Goal: Transaction & Acquisition: Obtain resource

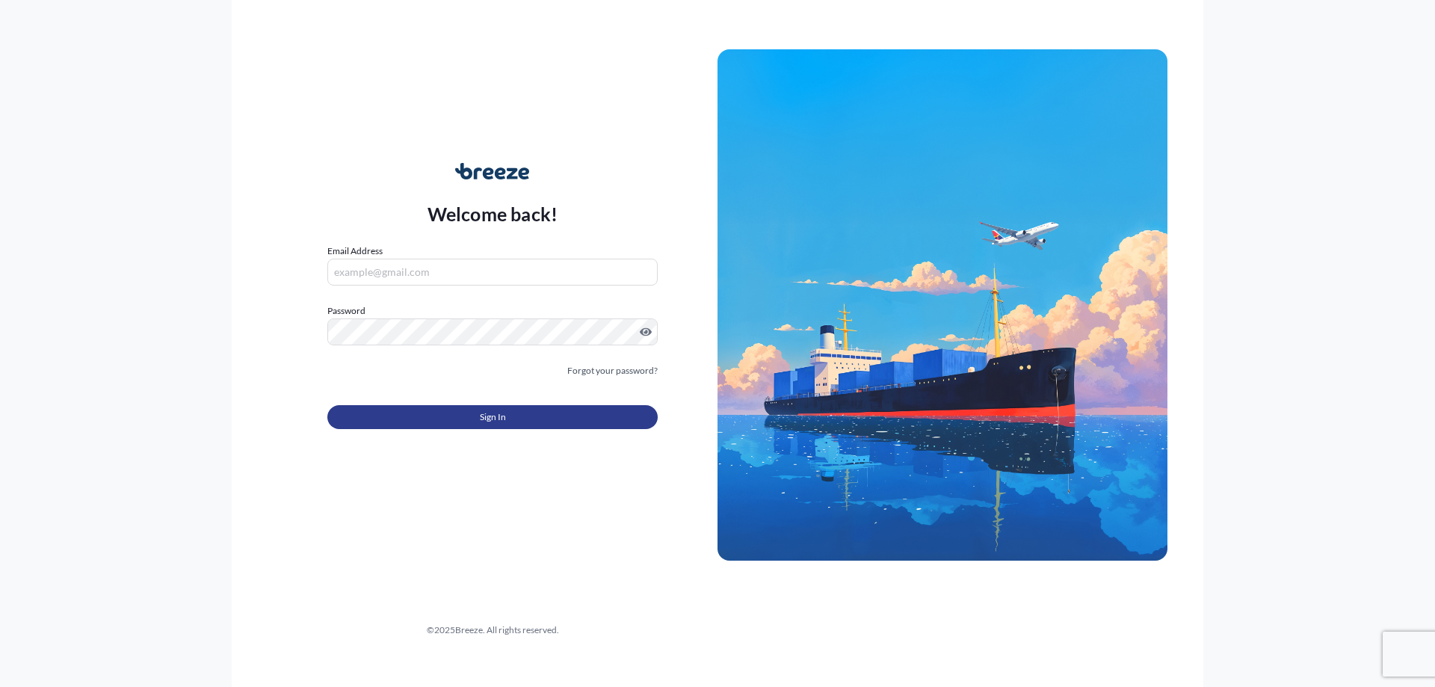
type input "[EMAIL_ADDRESS][DOMAIN_NAME]"
click at [477, 420] on button "Sign In" at bounding box center [492, 417] width 330 height 24
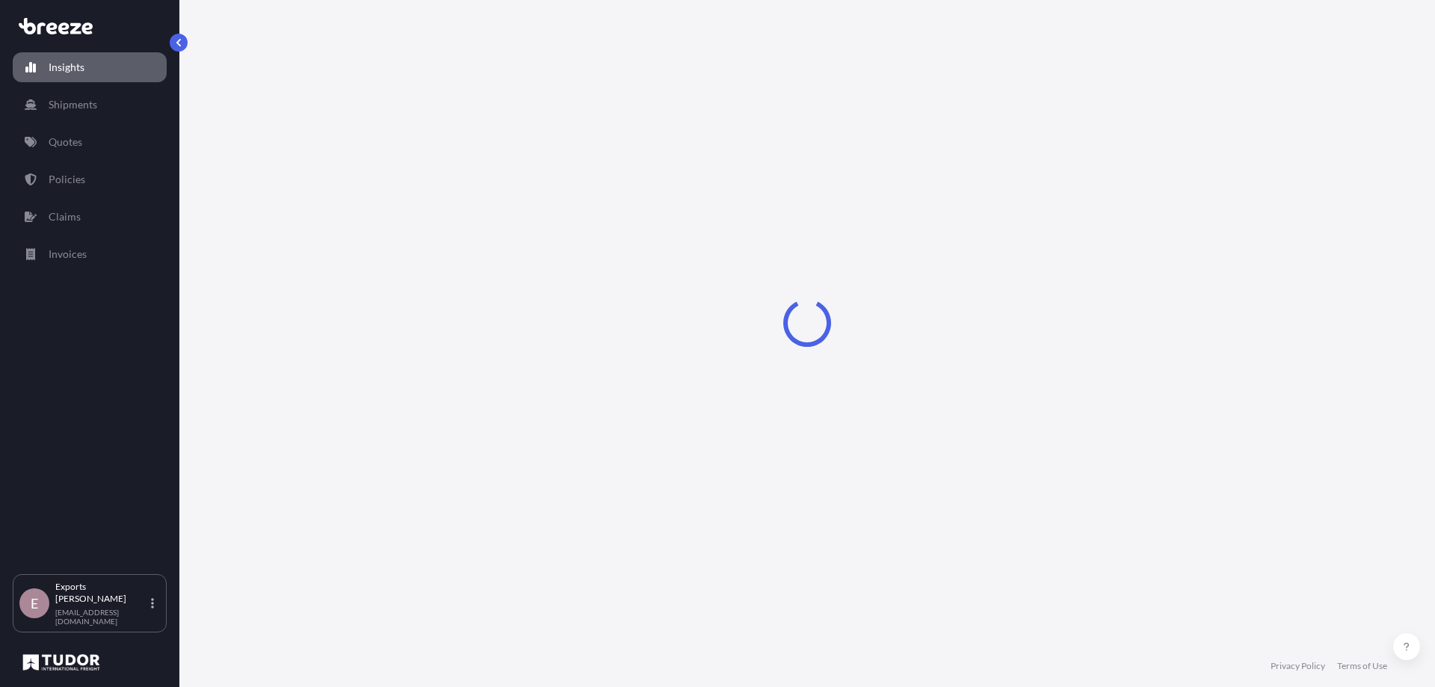
select select "2025"
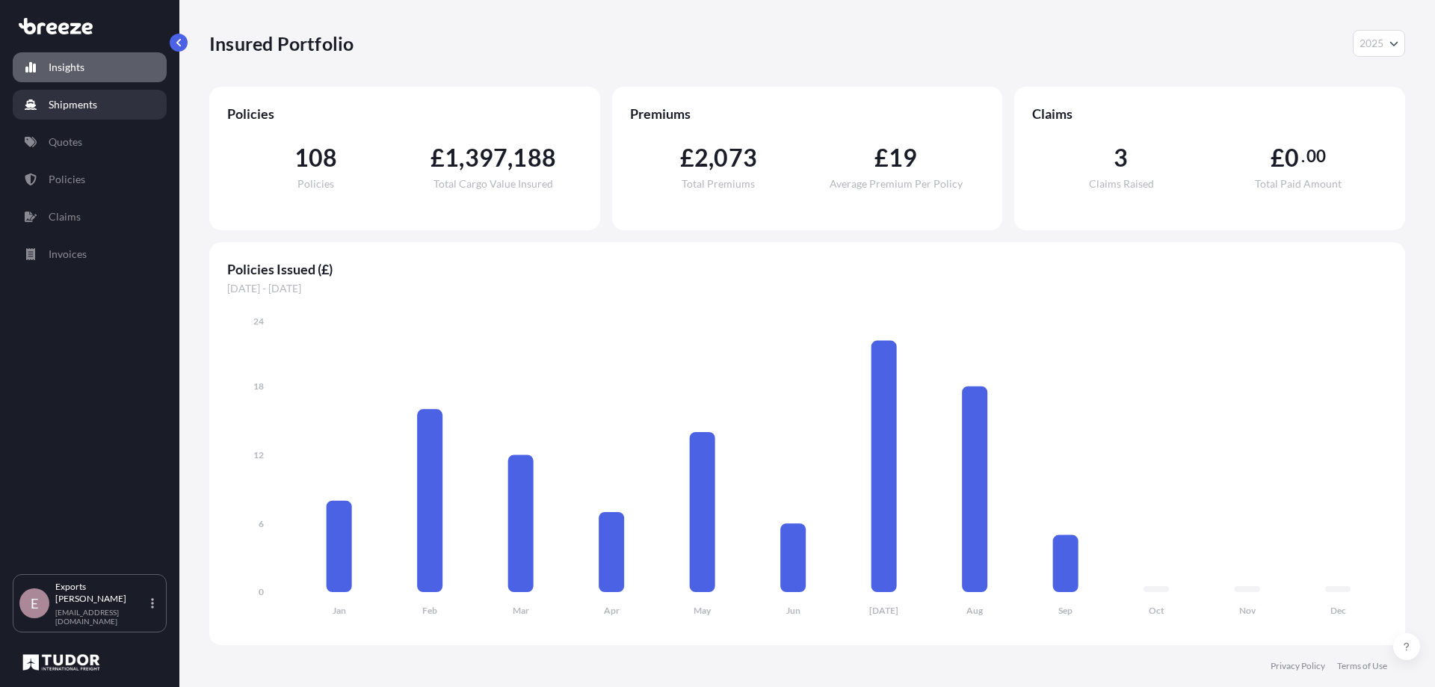
click at [60, 102] on p "Shipments" at bounding box center [73, 104] width 49 height 15
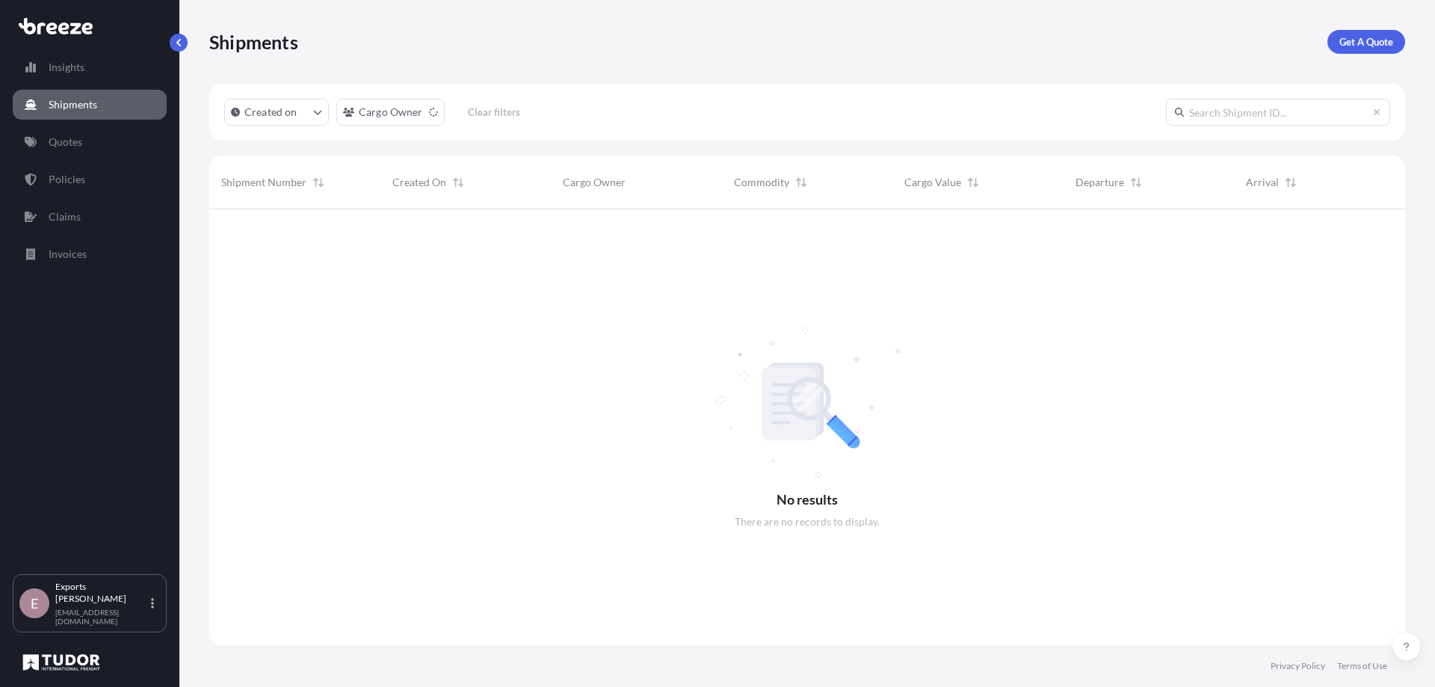
scroll to position [478, 1185]
click at [1362, 46] on p "Get A Quote" at bounding box center [1366, 41] width 54 height 15
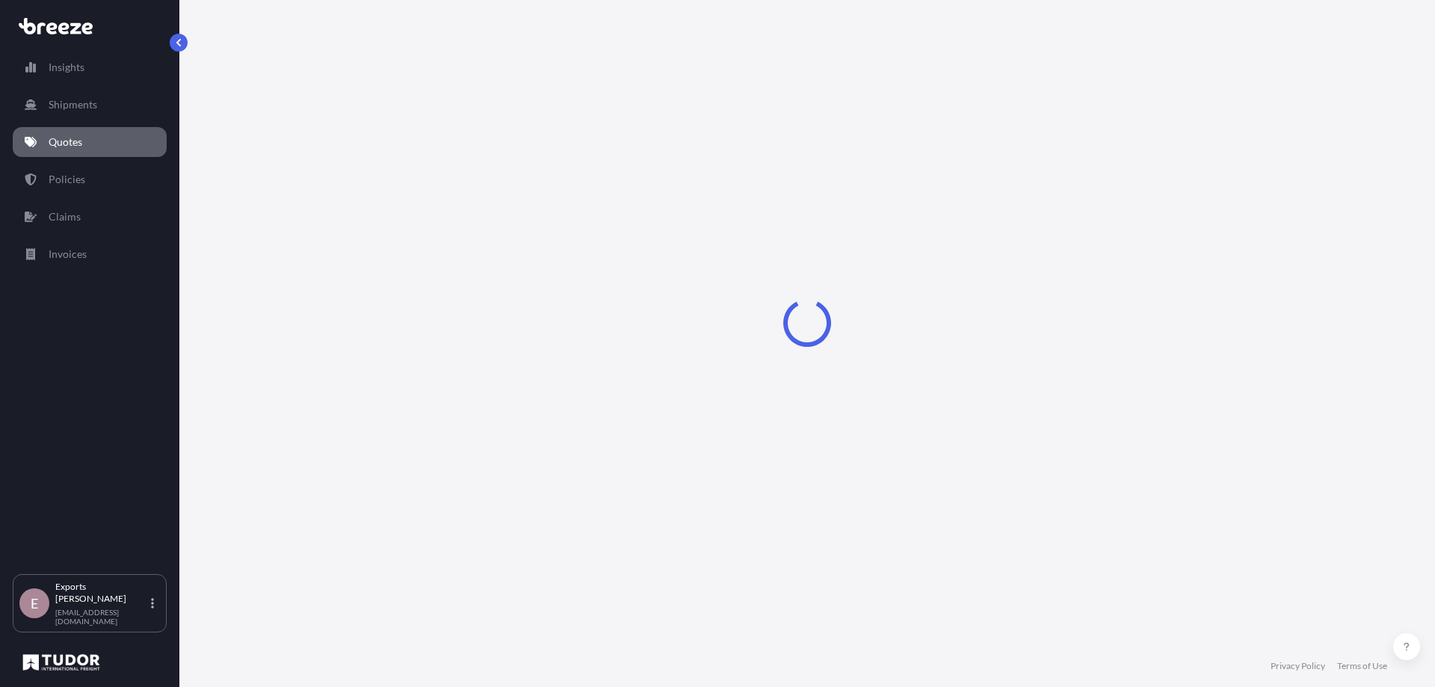
select select "Sea"
select select "1"
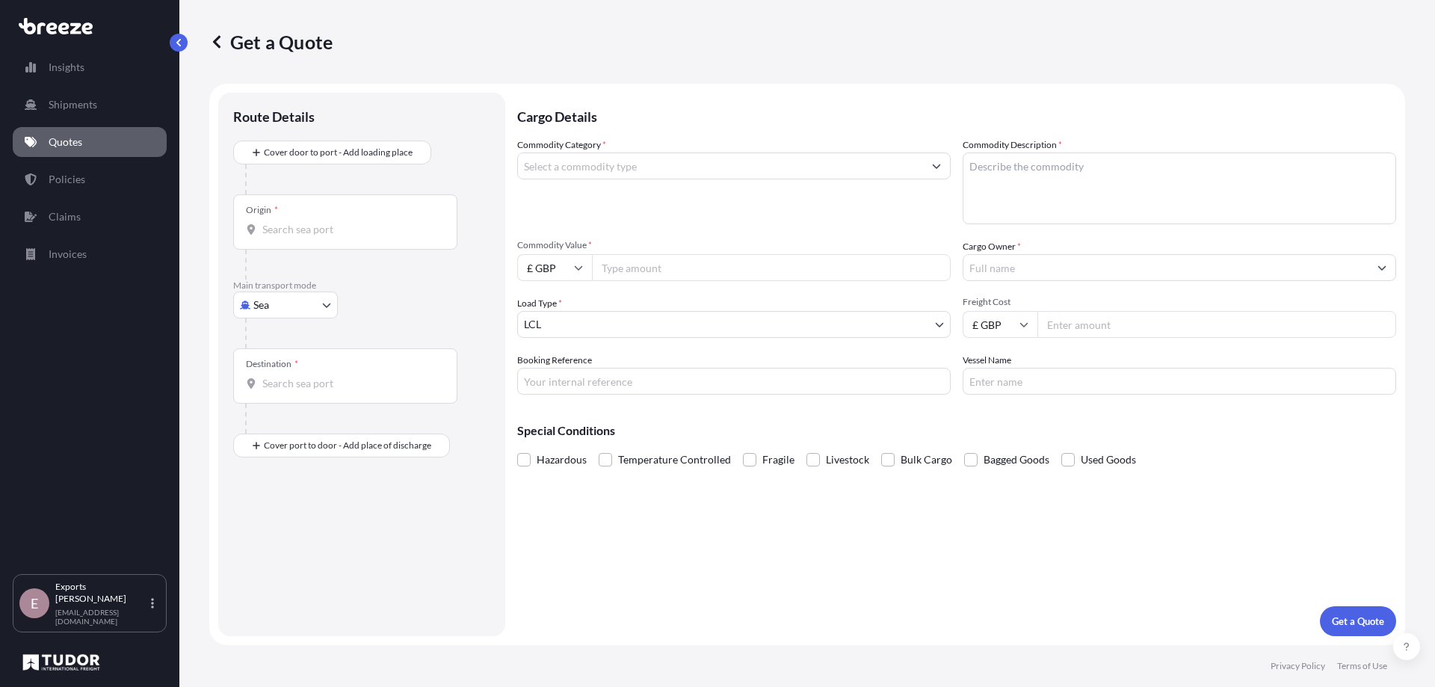
click at [605, 171] on input "Commodity Category *" at bounding box center [720, 165] width 405 height 27
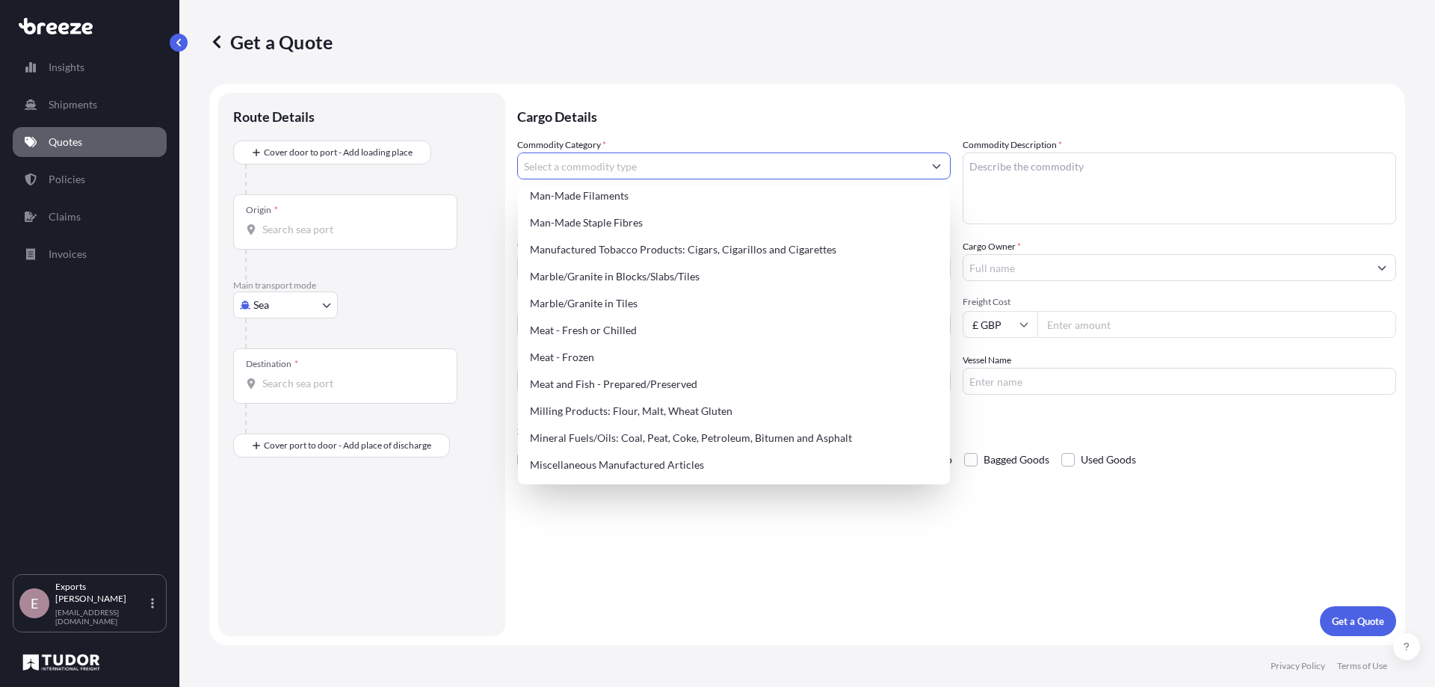
scroll to position [1868, 0]
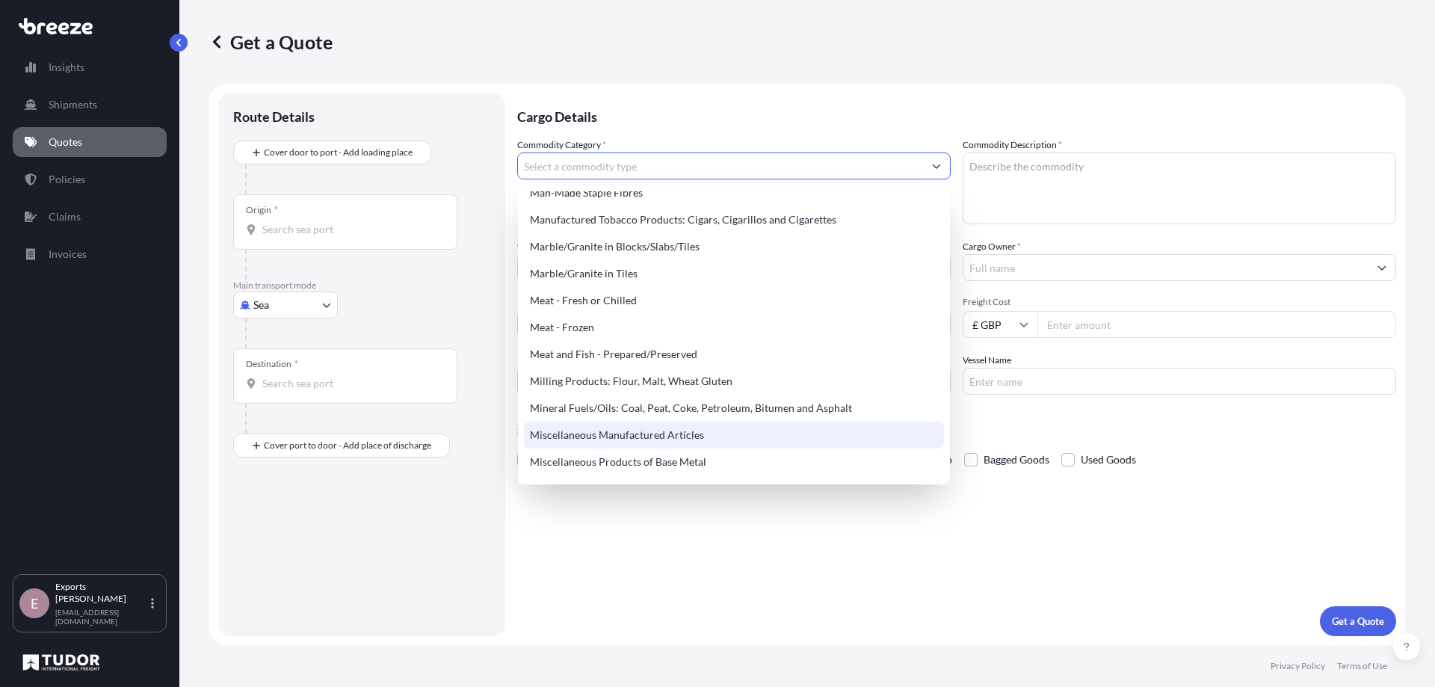
click at [651, 433] on div "Miscellaneous Manufactured Articles" at bounding box center [734, 434] width 420 height 27
type input "Miscellaneous Manufactured Articles"
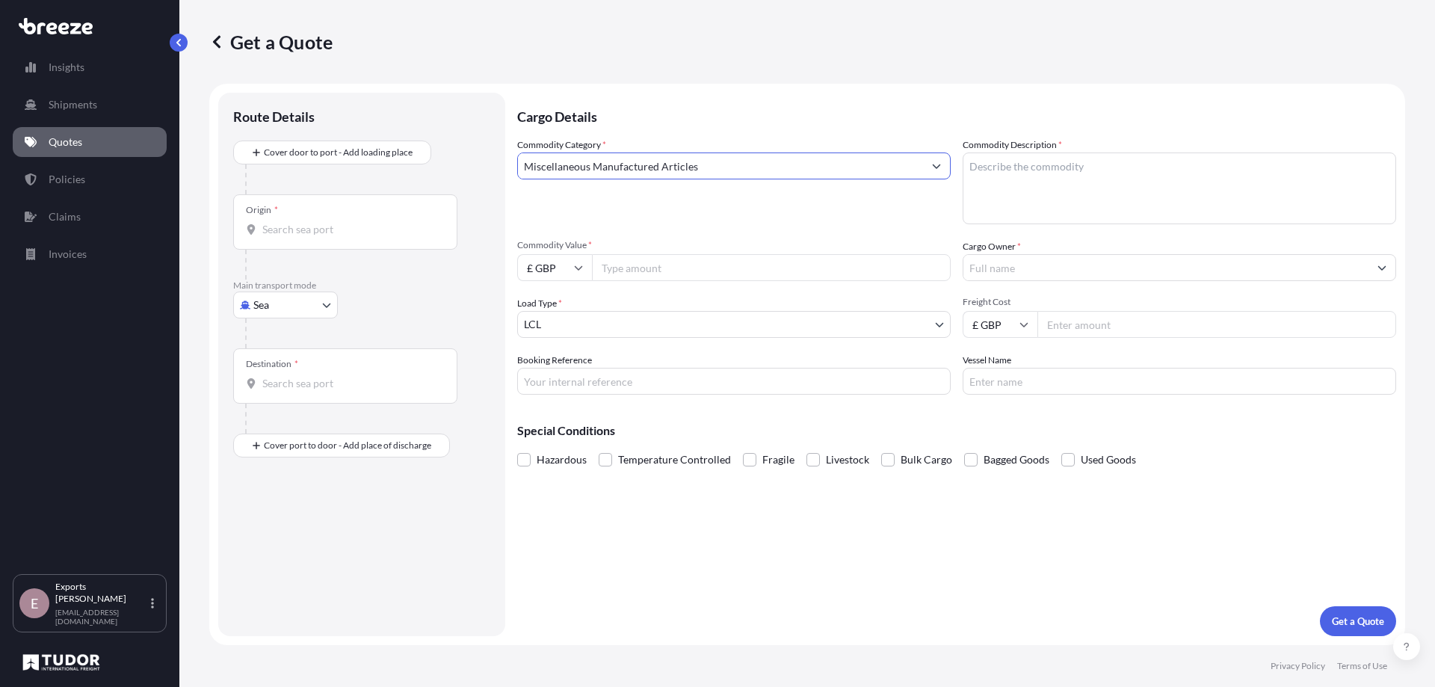
click at [1044, 183] on textarea "Commodity Description *" at bounding box center [1179, 188] width 433 height 72
type textarea "KIOSKS"
click at [676, 267] on input "Commodity Value *" at bounding box center [771, 267] width 359 height 27
type input "7532"
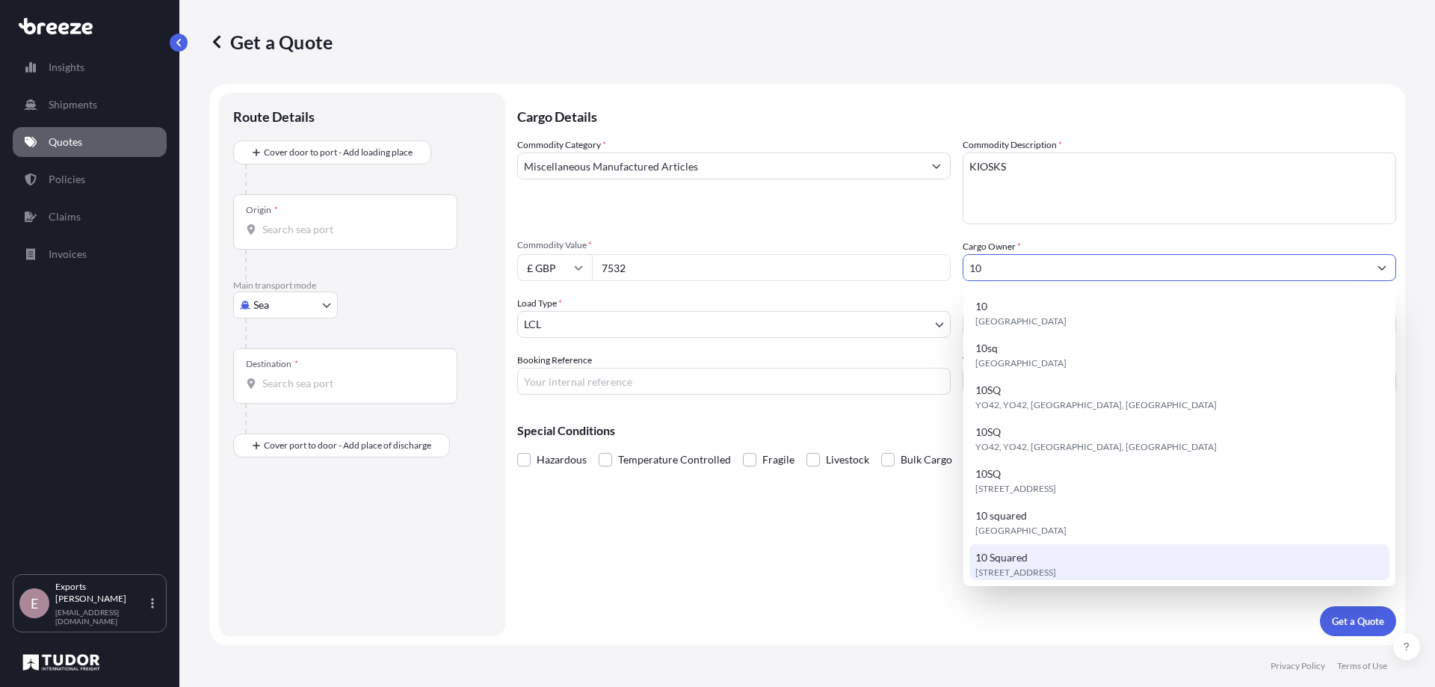
click at [1056, 566] on span "[STREET_ADDRESS]" at bounding box center [1015, 572] width 81 height 15
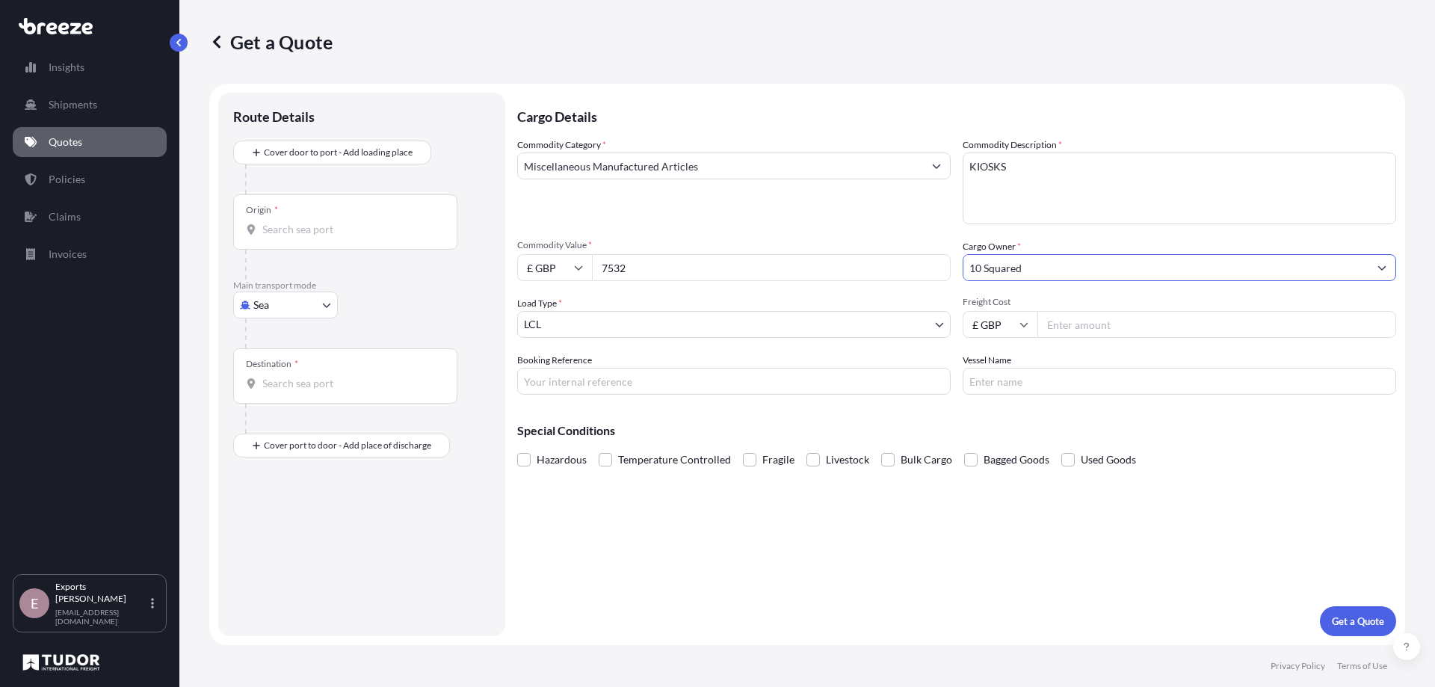
type input "10 Squared"
click at [291, 310] on body "14 options available. Insights Shipments Quotes Policies Claims Invoices E Expo…" at bounding box center [717, 343] width 1435 height 687
click at [287, 395] on div "Road" at bounding box center [285, 397] width 93 height 27
select select "Road"
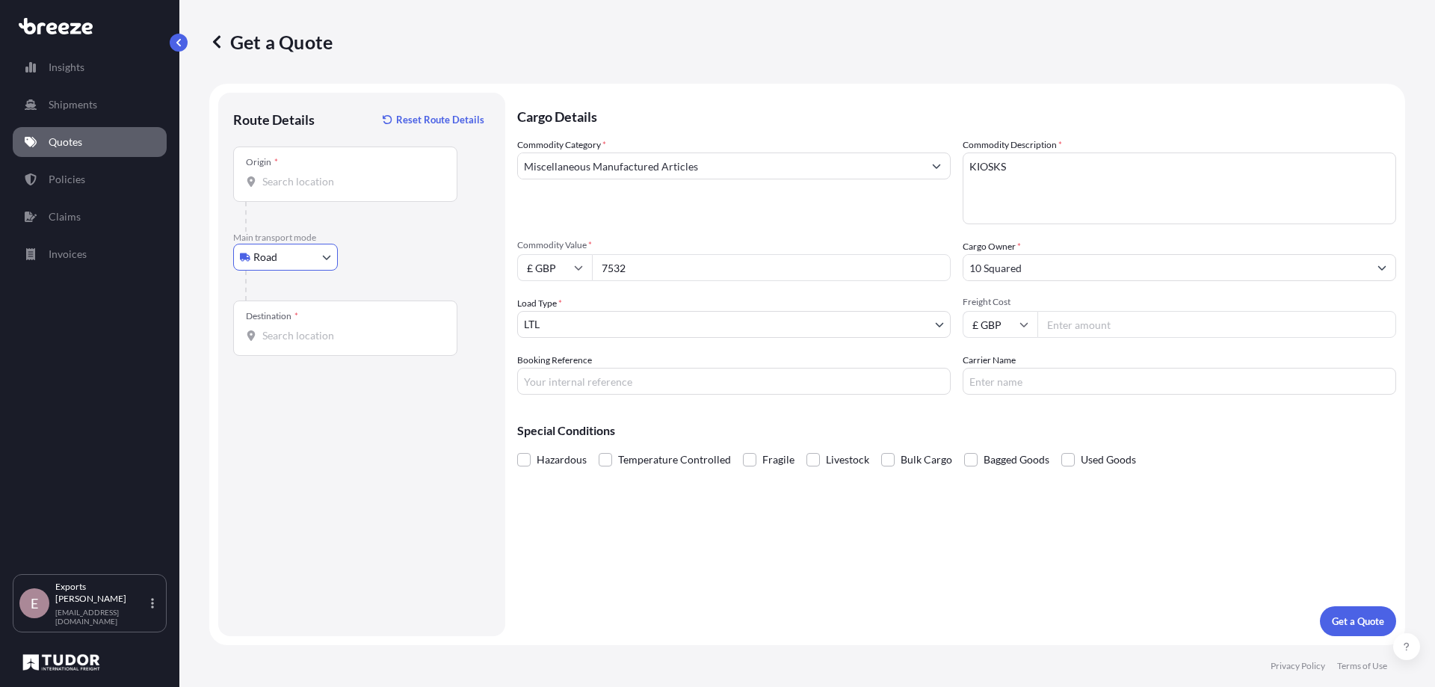
click at [309, 167] on div "Origin *" at bounding box center [345, 173] width 224 height 55
click at [309, 174] on input "Origin *" at bounding box center [350, 181] width 176 height 15
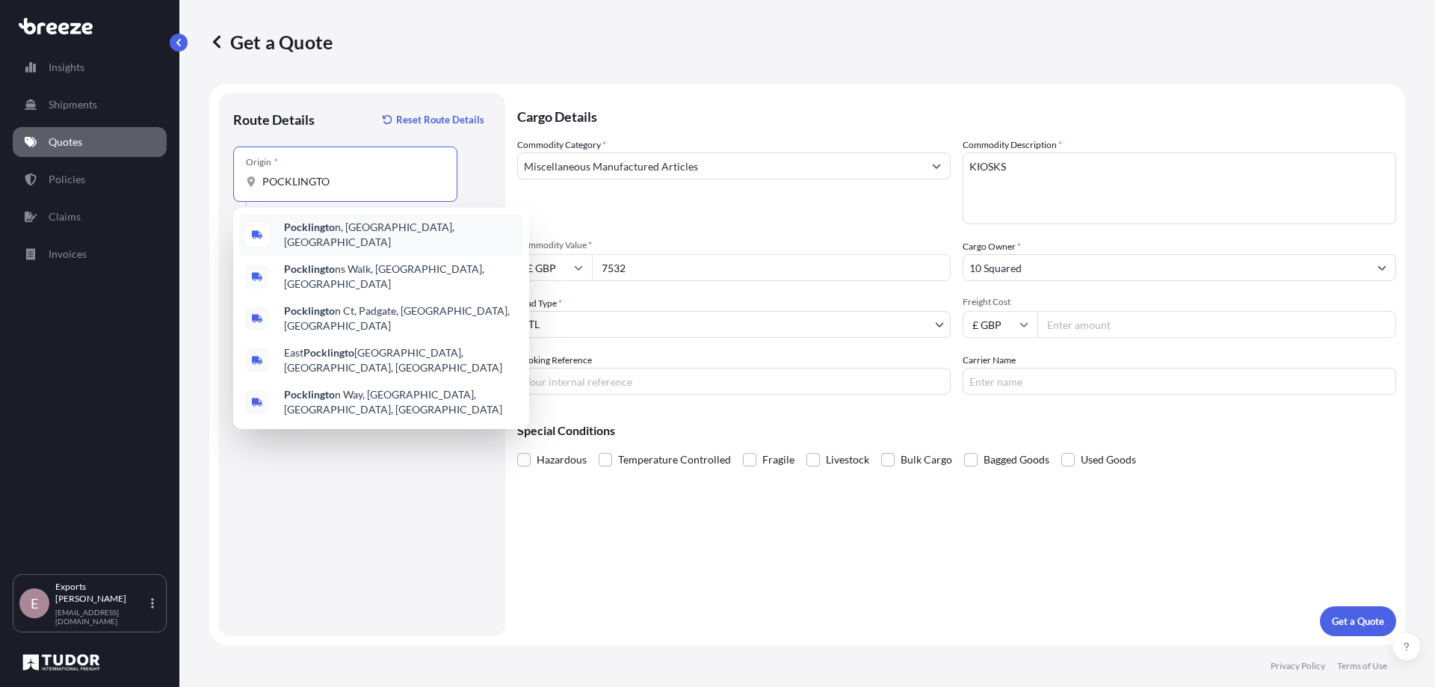
click at [363, 240] on div "Pocklingto n, [GEOGRAPHIC_DATA], [GEOGRAPHIC_DATA]" at bounding box center [381, 235] width 284 height 42
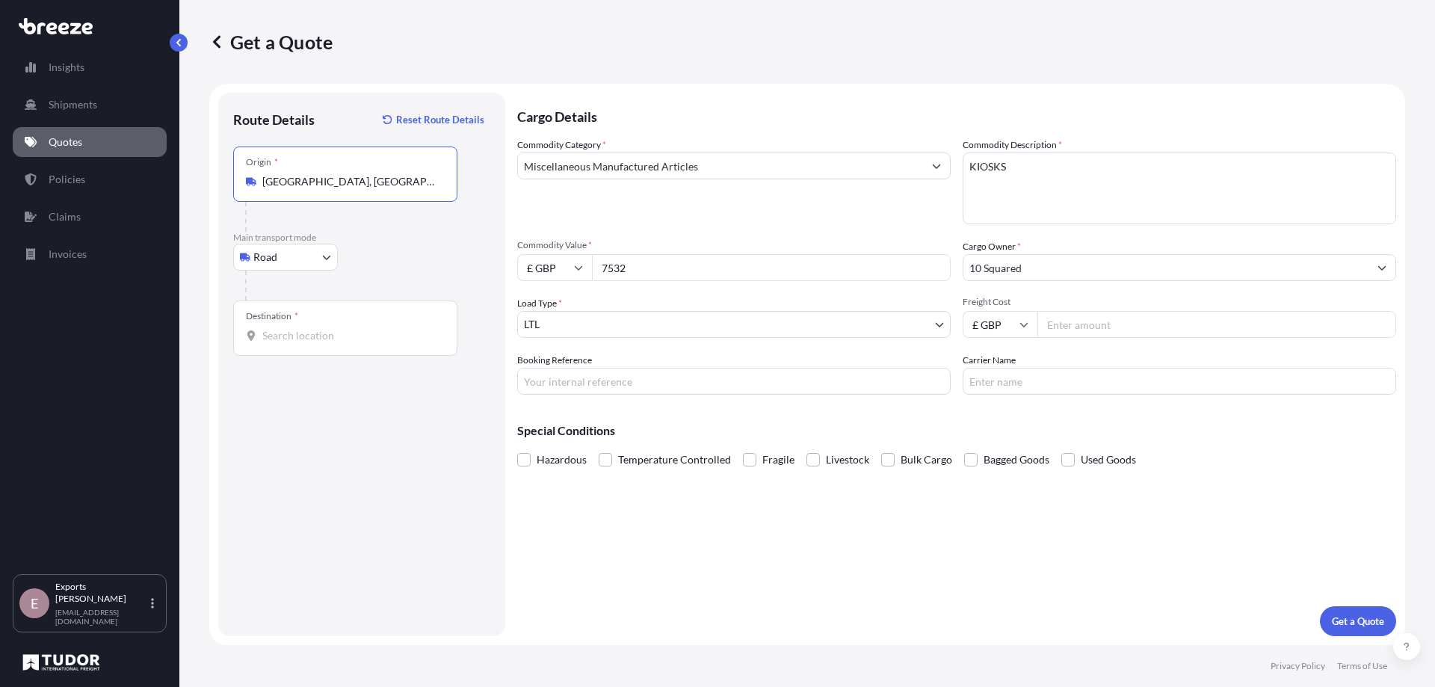
type input "[GEOGRAPHIC_DATA], [GEOGRAPHIC_DATA], [GEOGRAPHIC_DATA]"
click at [300, 333] on input "Destination *" at bounding box center [350, 335] width 176 height 15
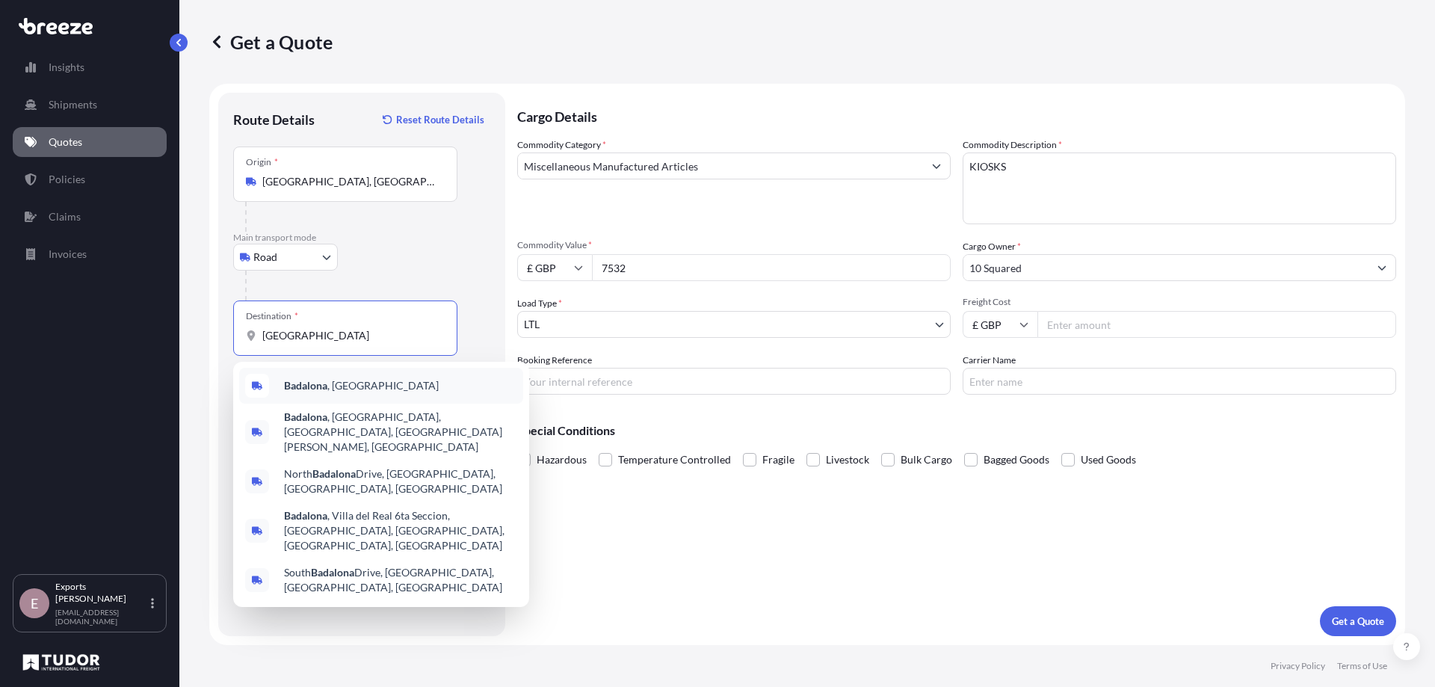
click at [347, 383] on span "[GEOGRAPHIC_DATA] , [GEOGRAPHIC_DATA]" at bounding box center [361, 385] width 155 height 15
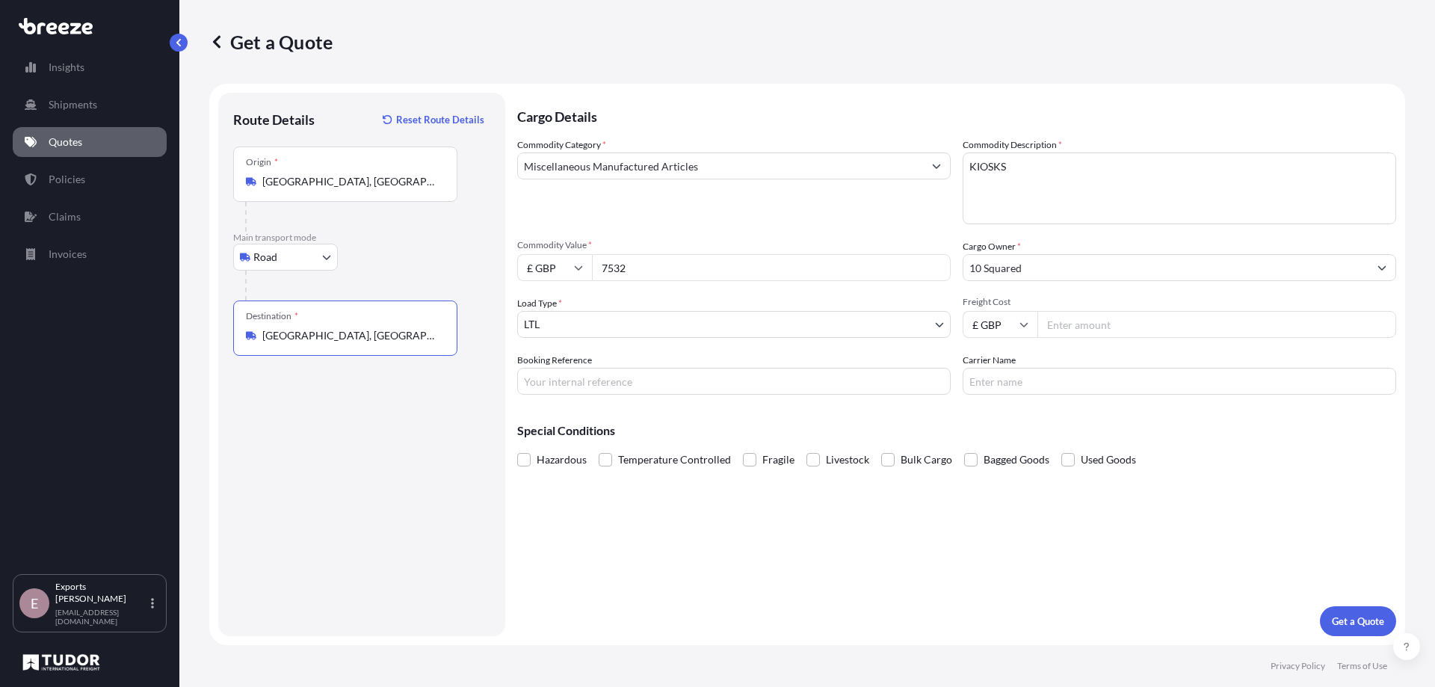
type input "[GEOGRAPHIC_DATA], [GEOGRAPHIC_DATA]"
click at [715, 327] on body "5 options available. 1 option available. 0 options available. 5 options availab…" at bounding box center [717, 343] width 1435 height 687
click at [1205, 322] on input "Freight Cost" at bounding box center [1216, 324] width 359 height 27
type input "1070"
click at [1333, 609] on button "Get a Quote" at bounding box center [1358, 621] width 76 height 30
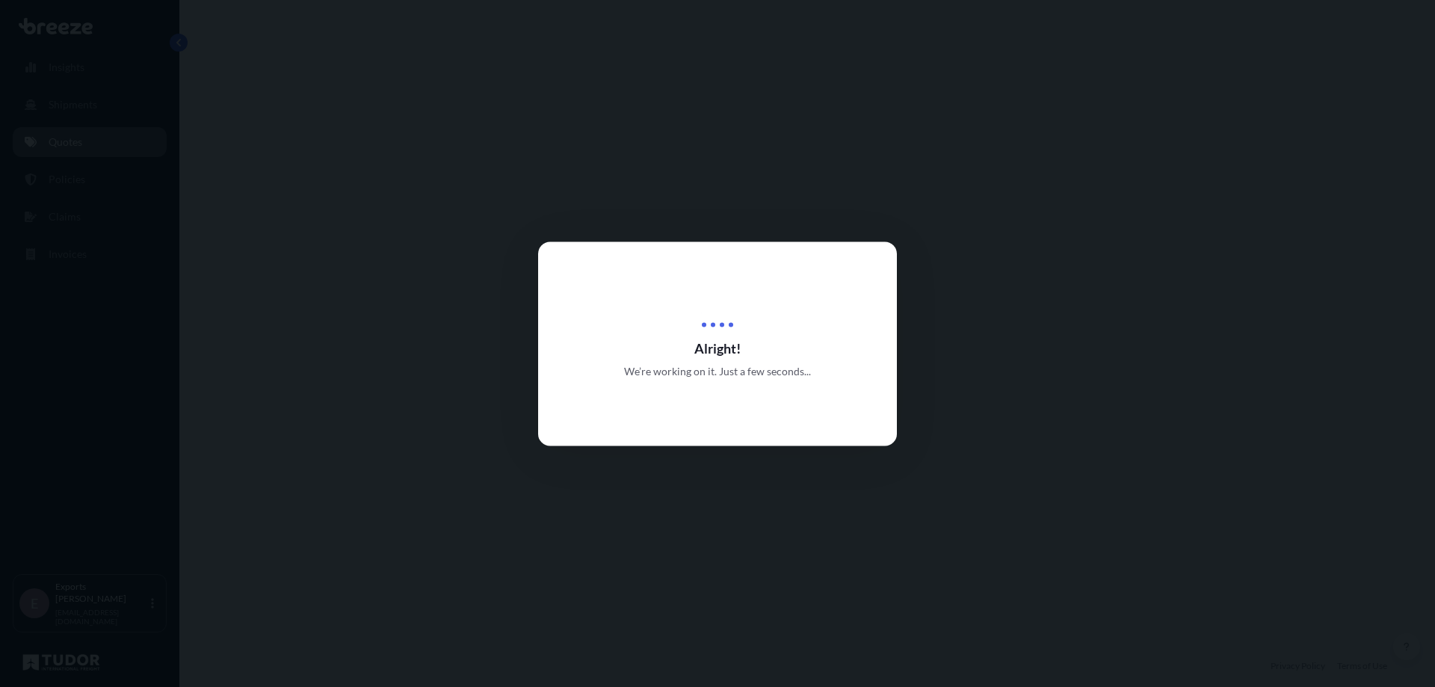
select select "Road"
select select "1"
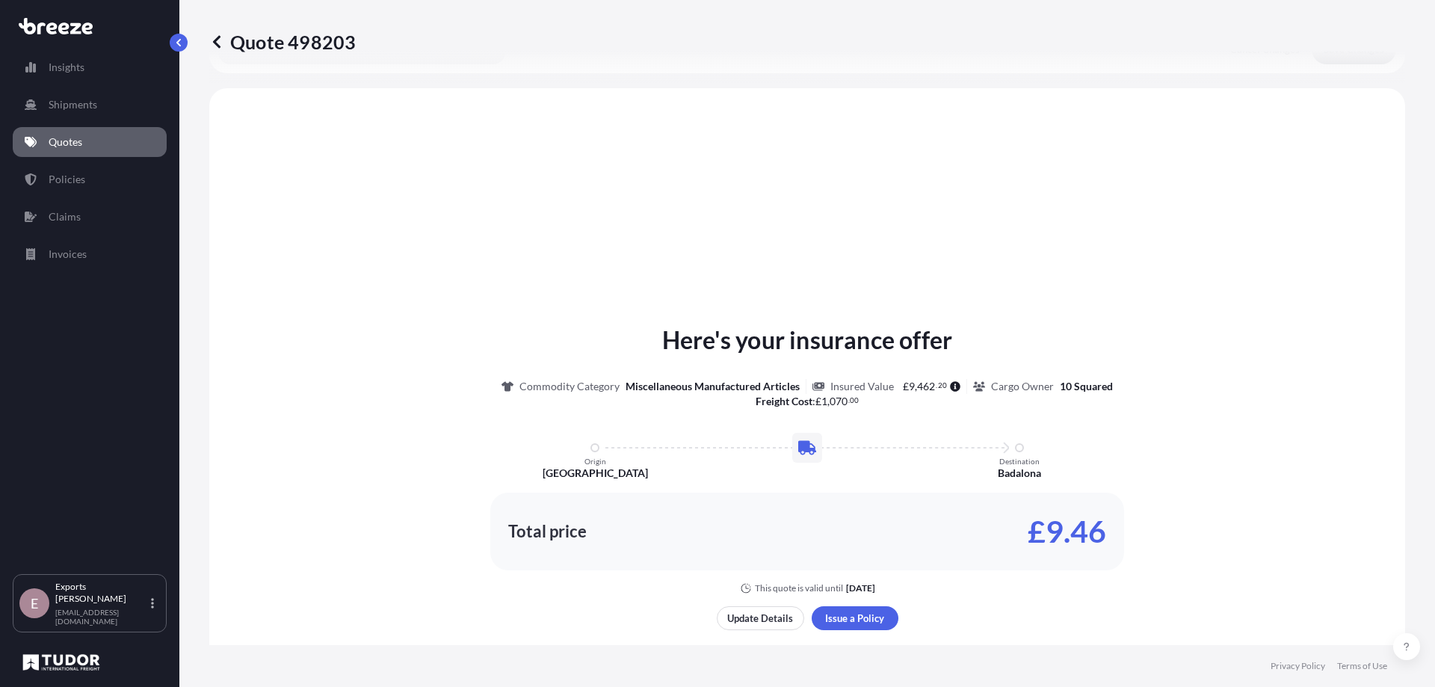
scroll to position [450, 0]
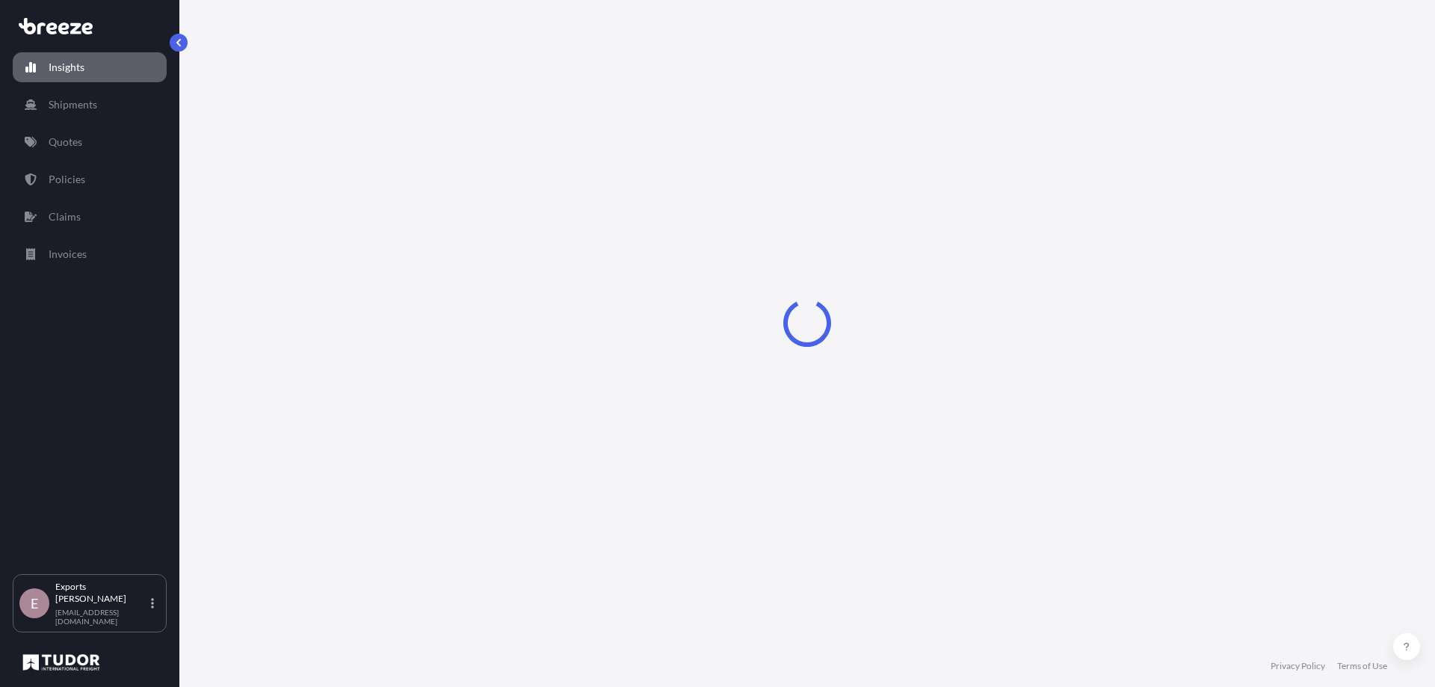
select select "2025"
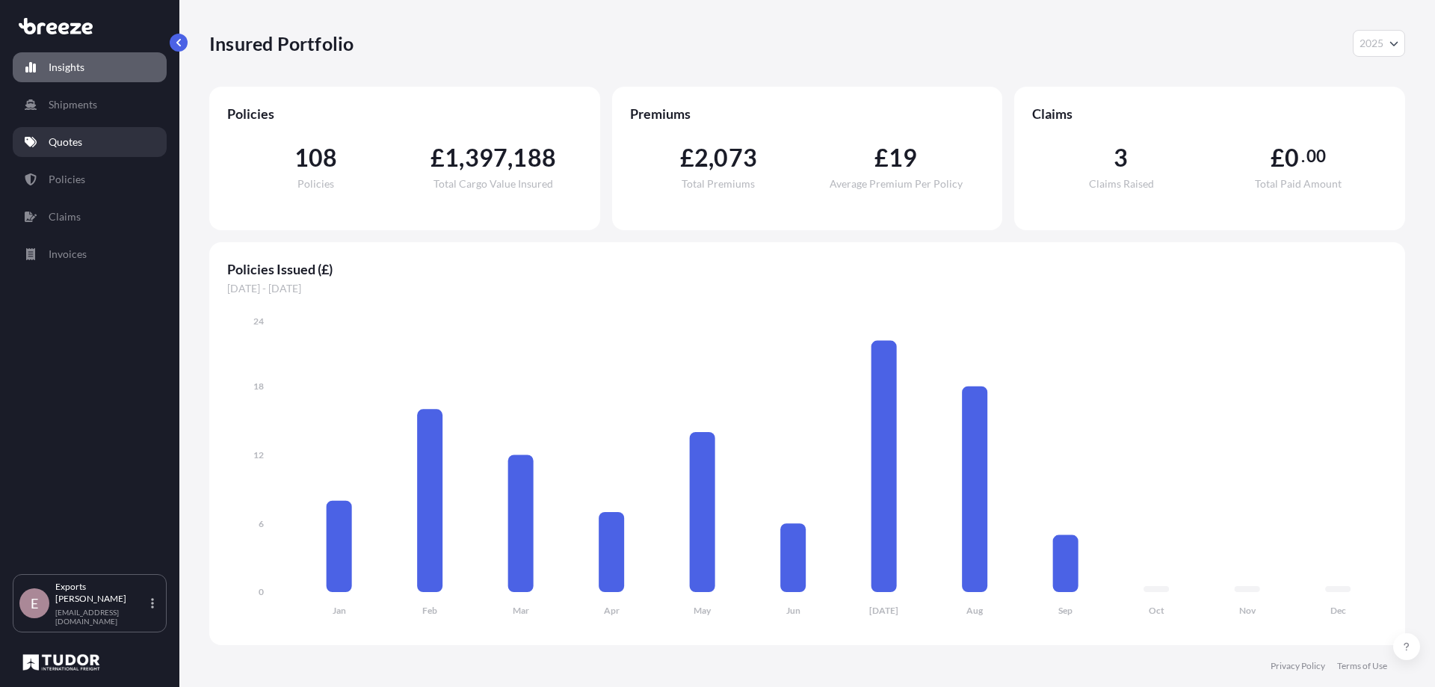
click at [81, 147] on p "Quotes" at bounding box center [66, 142] width 34 height 15
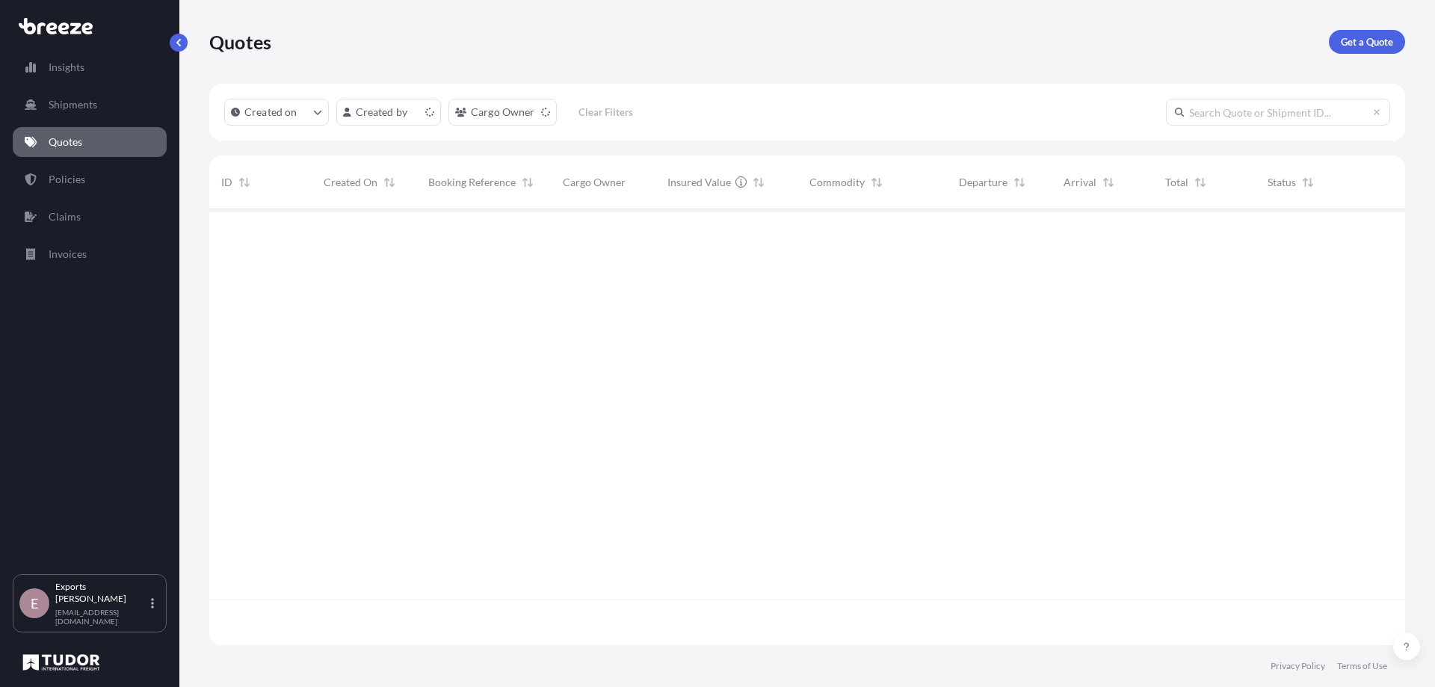
scroll to position [433, 1185]
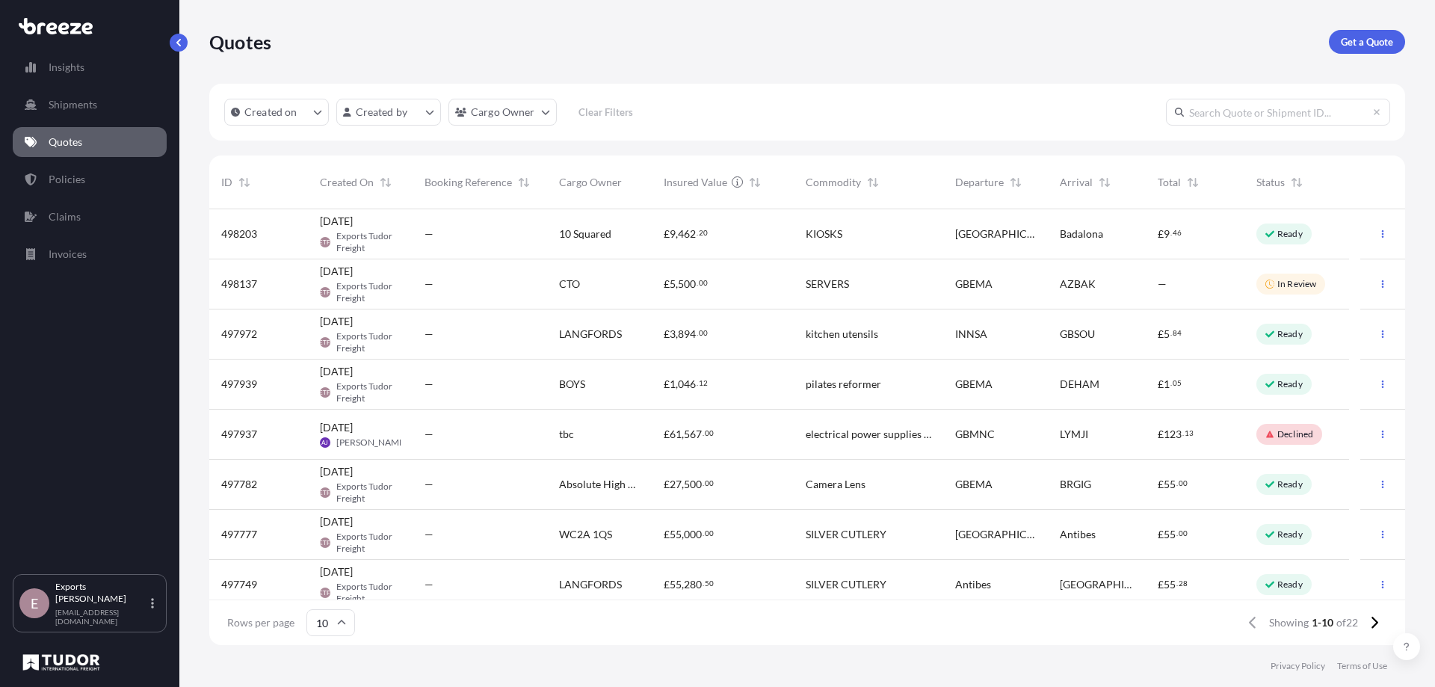
click at [504, 244] on div "—" at bounding box center [480, 234] width 135 height 50
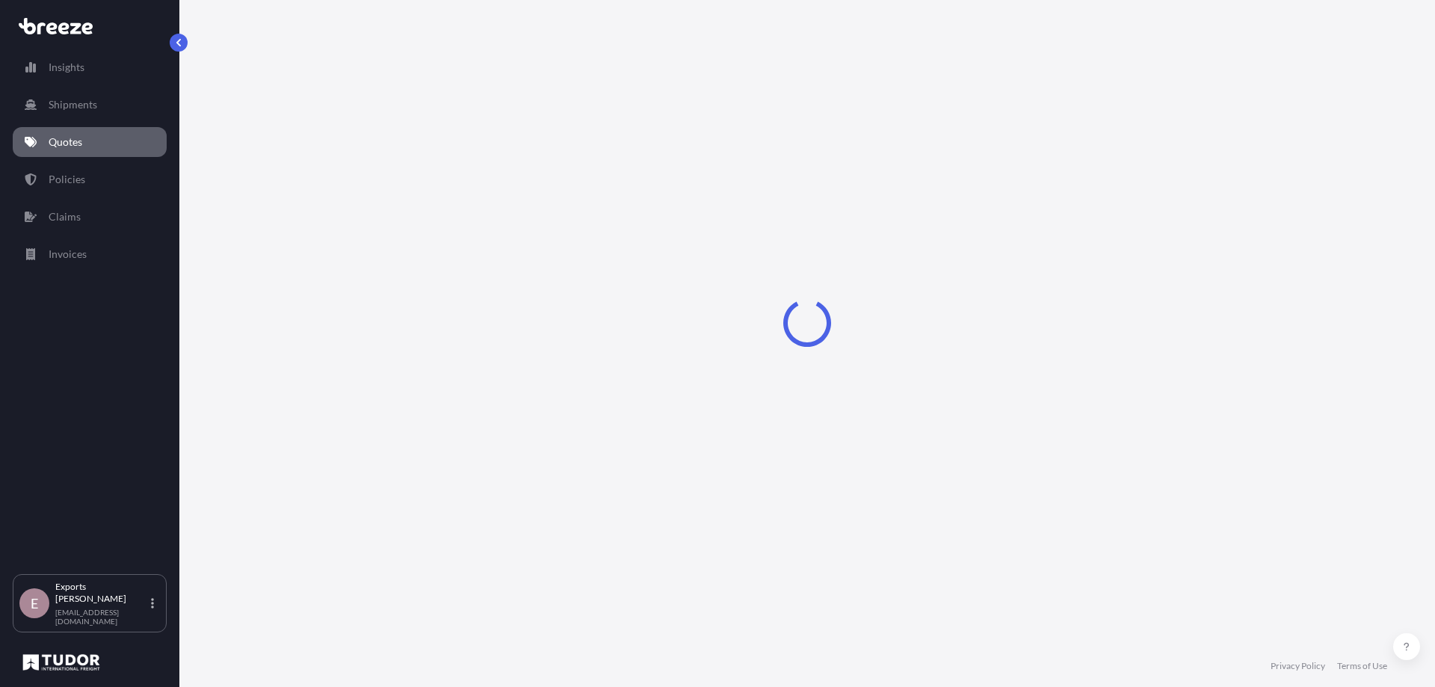
select select "Road"
select select "1"
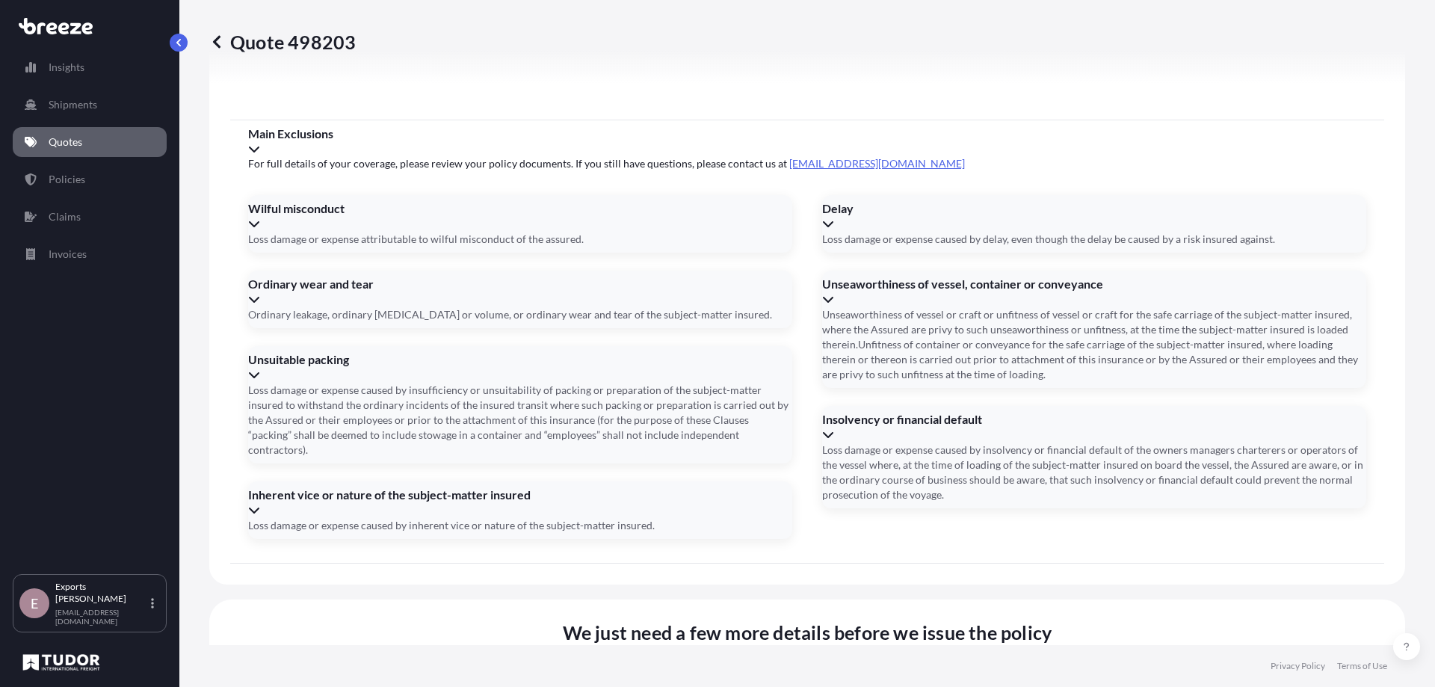
scroll to position [1685, 0]
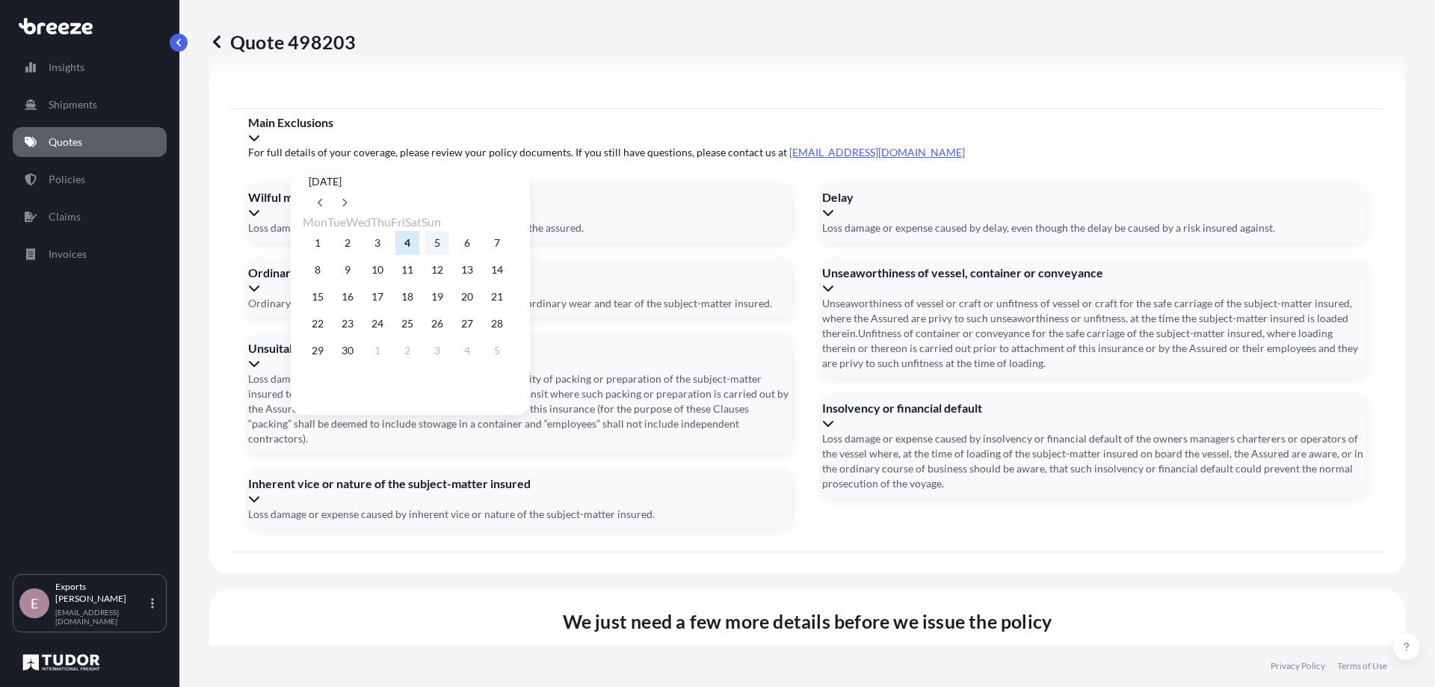
click at [449, 237] on button "5" at bounding box center [437, 243] width 24 height 24
type input "05/09/2025"
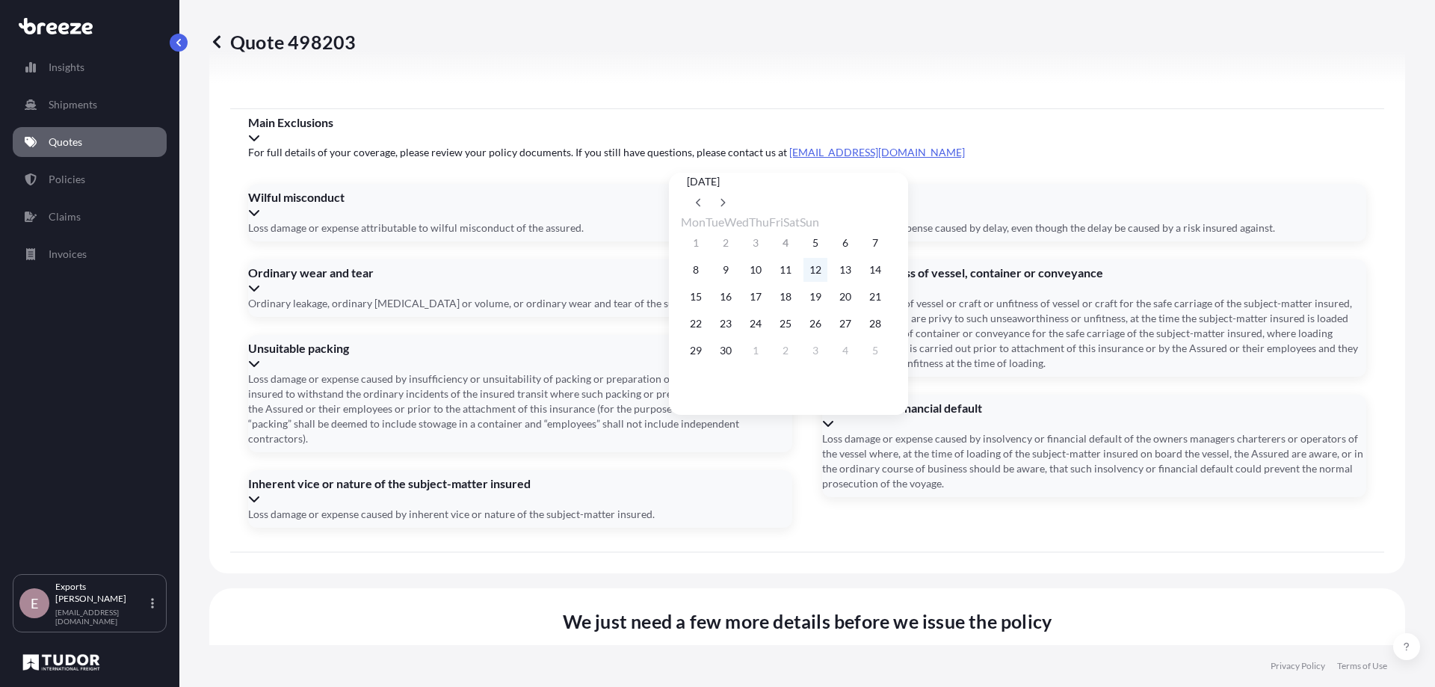
click at [827, 274] on button "12" at bounding box center [815, 270] width 24 height 24
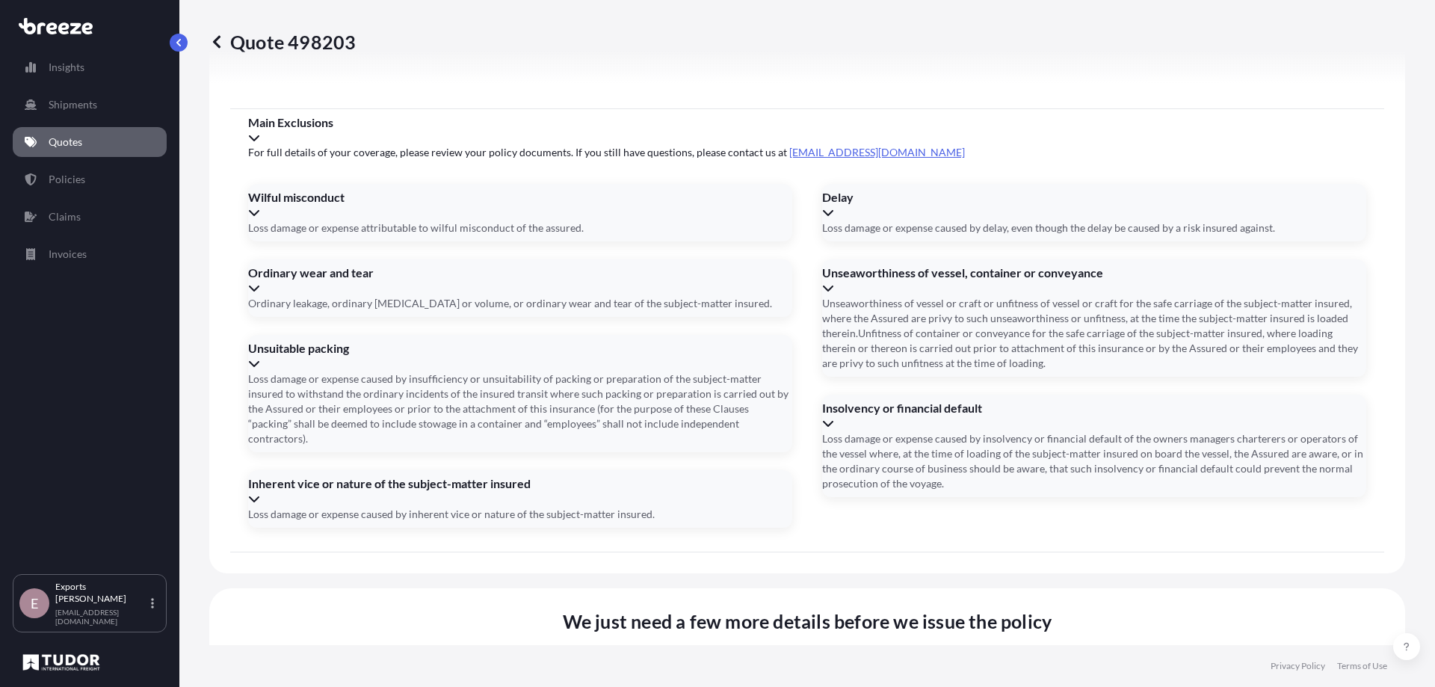
type input "12/09/2025"
type input "176378"
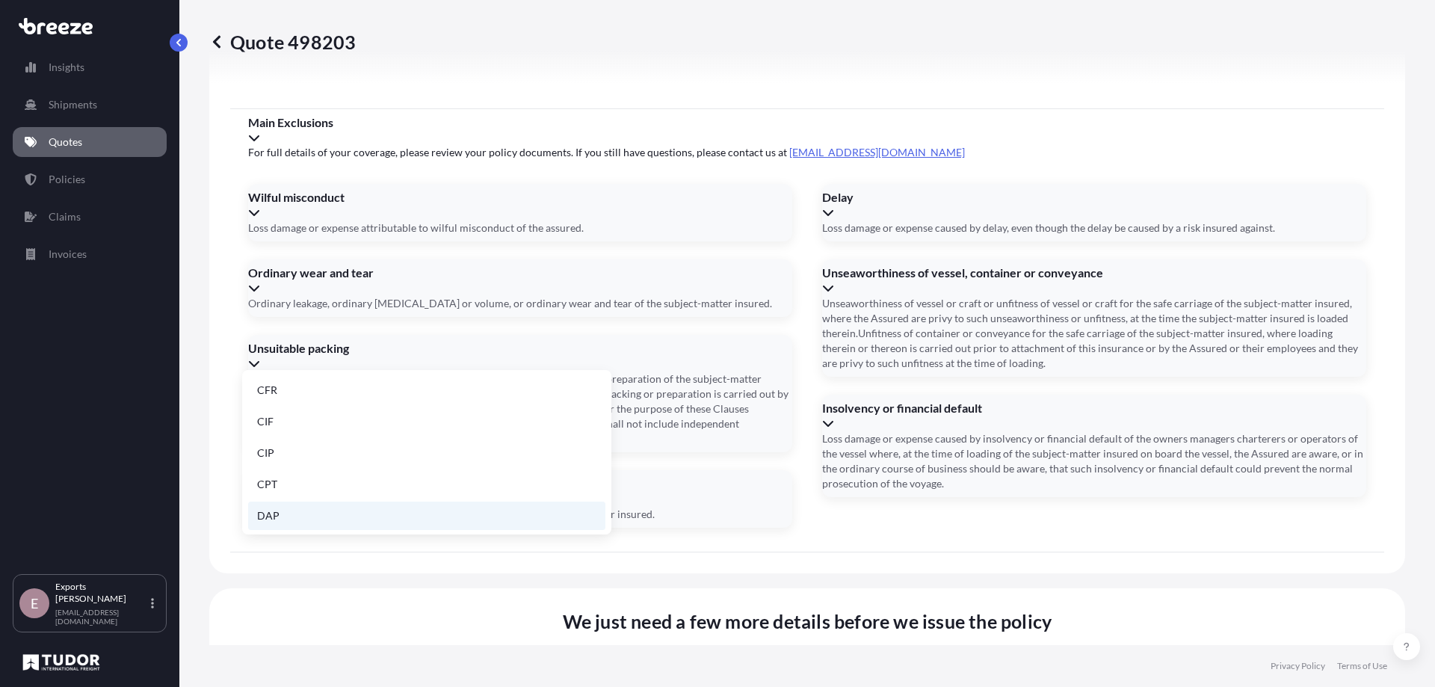
click at [311, 515] on li "DAP" at bounding box center [426, 515] width 357 height 28
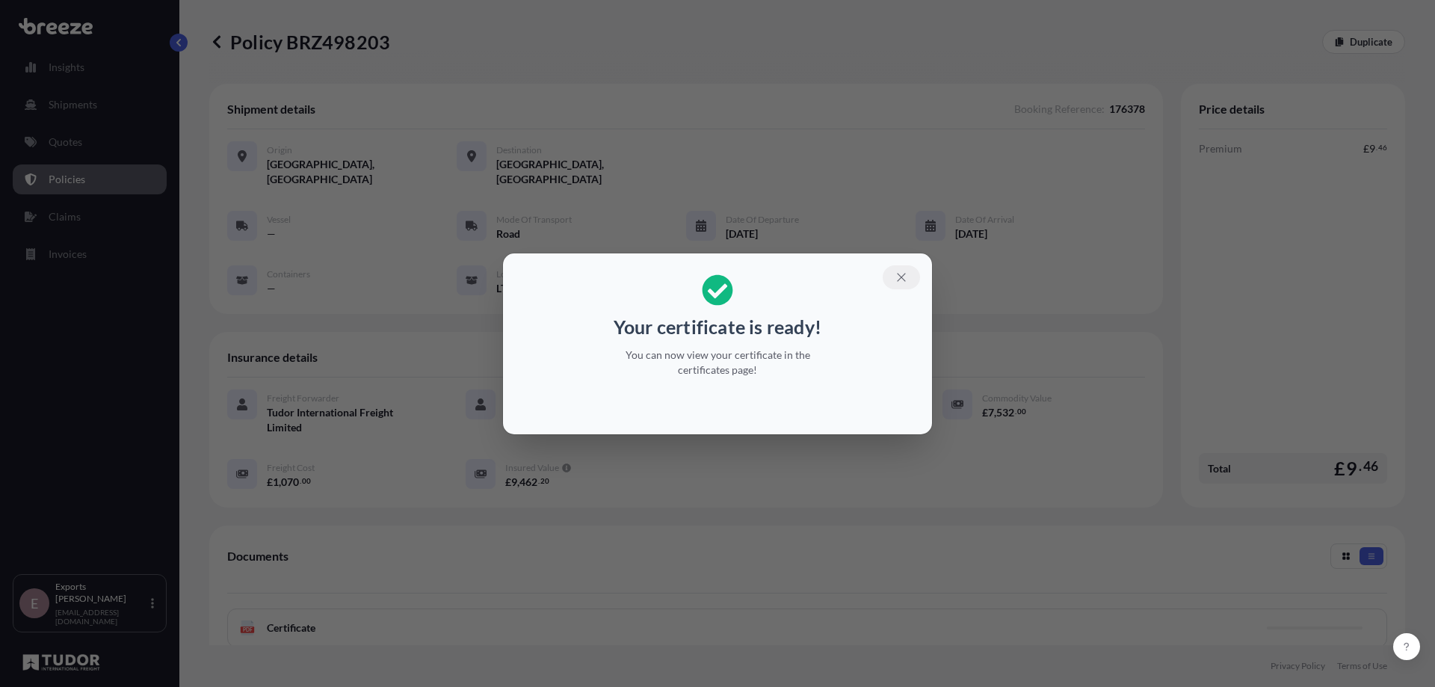
click at [905, 276] on icon "button" at bounding box center [901, 277] width 13 height 13
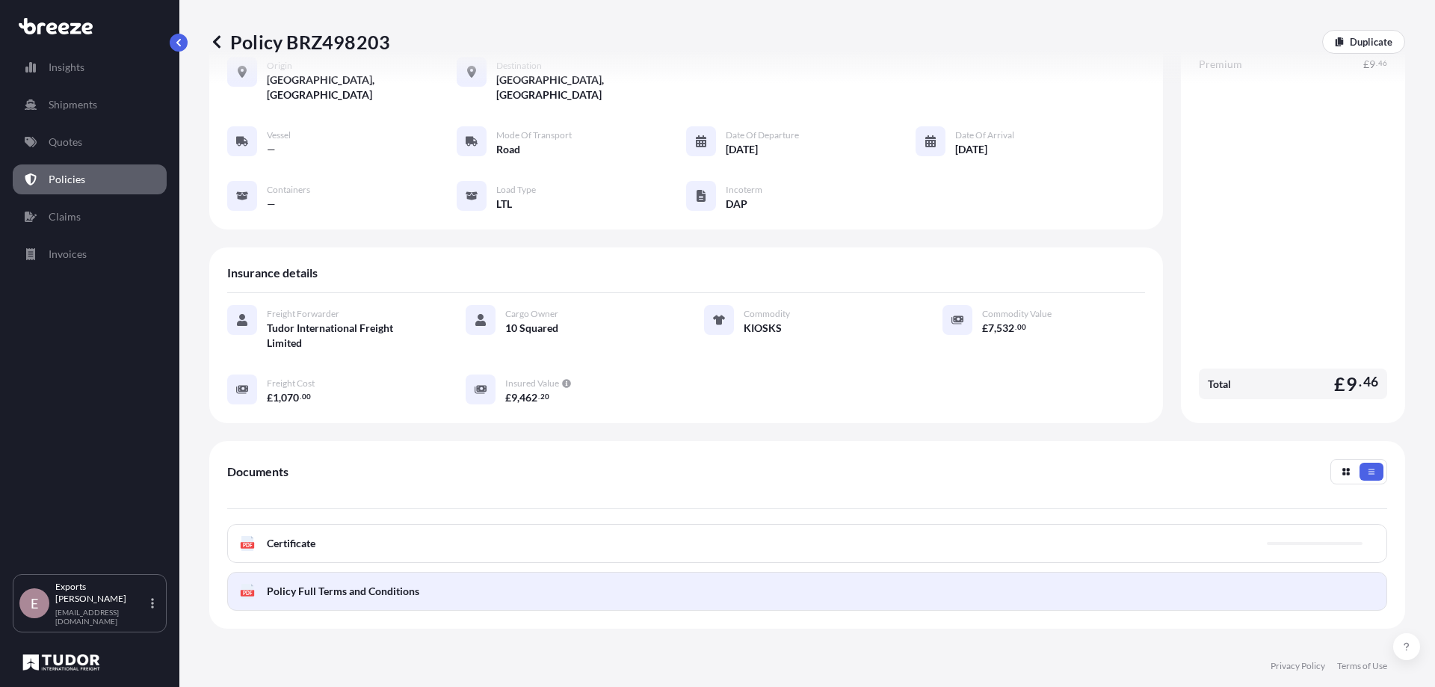
scroll to position [212, 0]
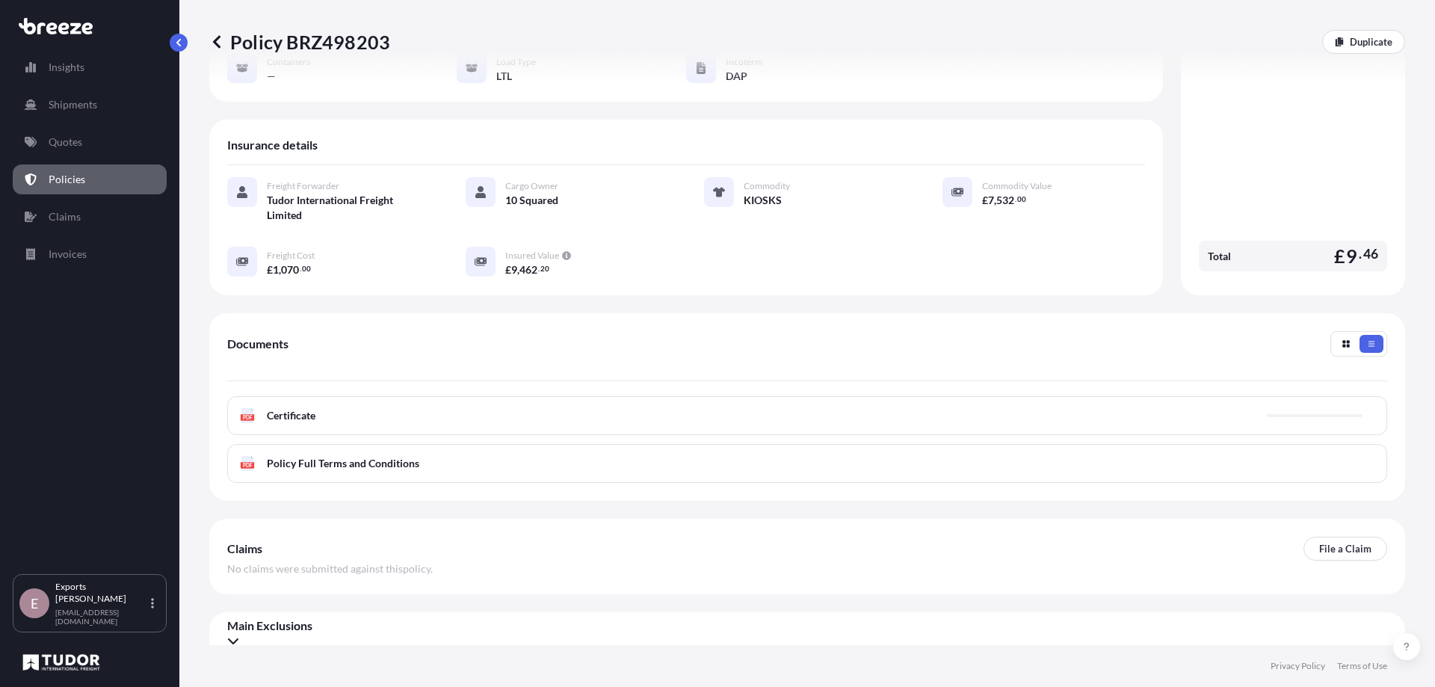
click at [399, 414] on div "PDF Certificate" at bounding box center [807, 415] width 1160 height 39
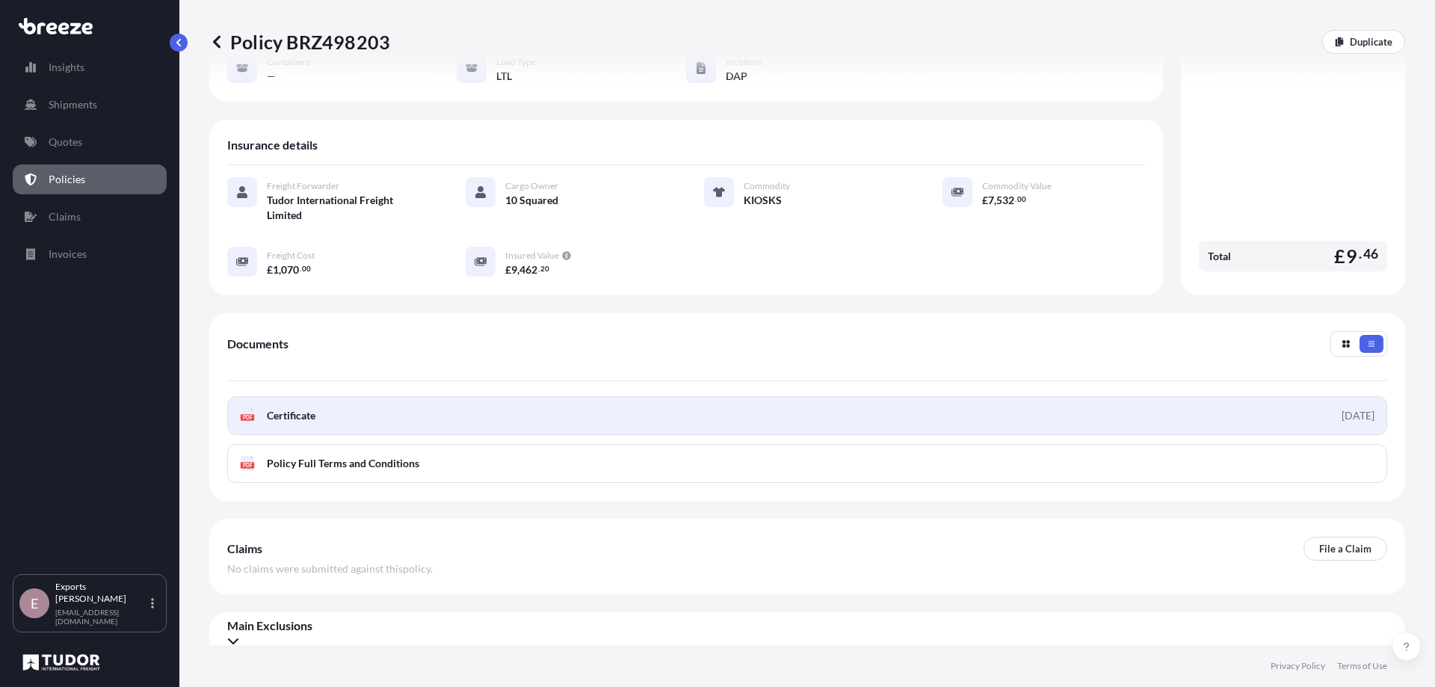
click at [306, 408] on span "Certificate" at bounding box center [291, 415] width 49 height 15
